Goal: Information Seeking & Learning: Learn about a topic

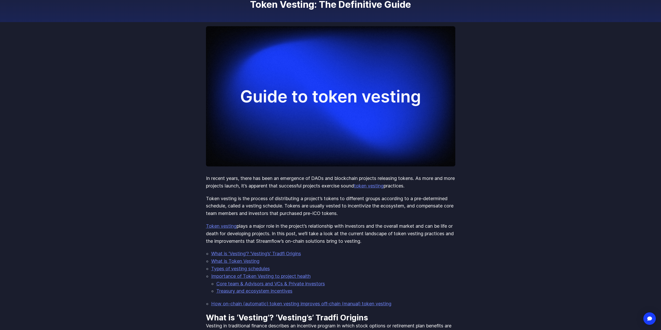
scroll to position [78, 0]
